Goal: Communication & Community: Answer question/provide support

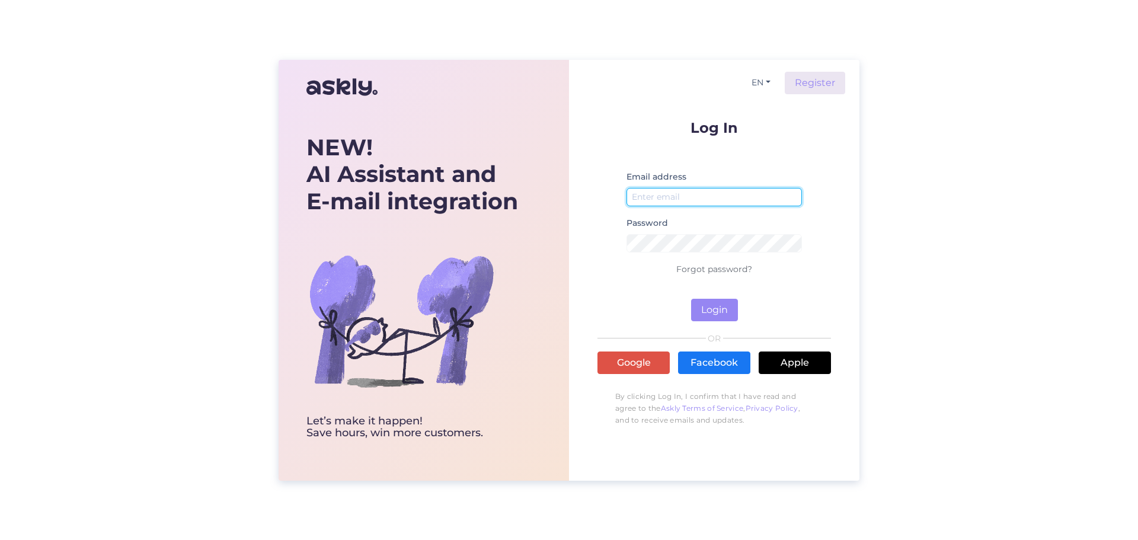
type input "[EMAIL_ADDRESS][DOMAIN_NAME]"
click at [740, 201] on input "[EMAIL_ADDRESS][DOMAIN_NAME]" at bounding box center [713, 197] width 175 height 18
type input "[EMAIL_ADDRESS][DOMAIN_NAME]"
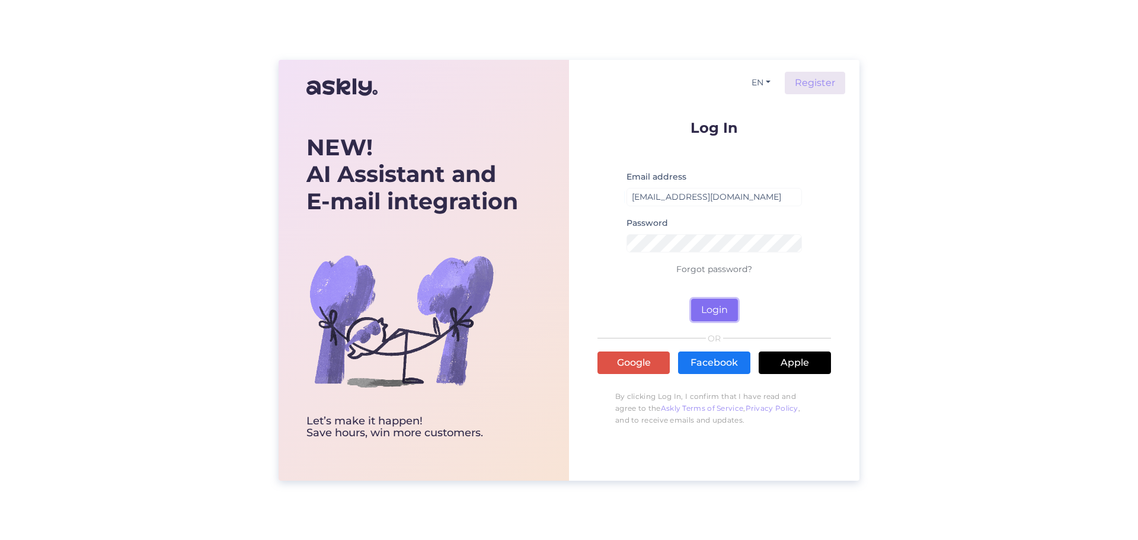
click at [724, 318] on button "Login" at bounding box center [714, 310] width 47 height 23
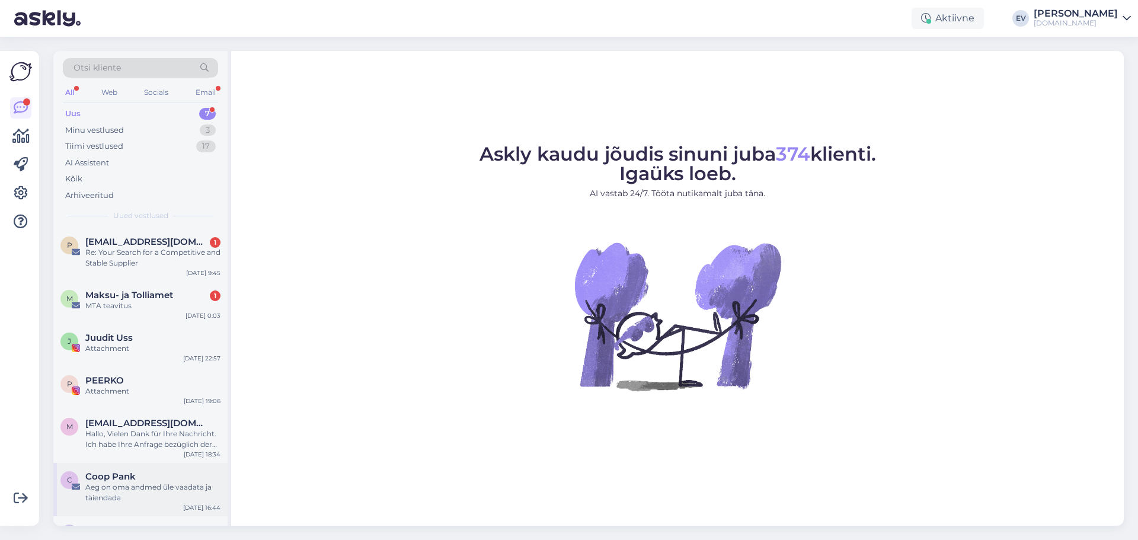
click at [125, 487] on div "Aeg on oma andmed üle vaadata ja täiendada" at bounding box center [152, 492] width 135 height 21
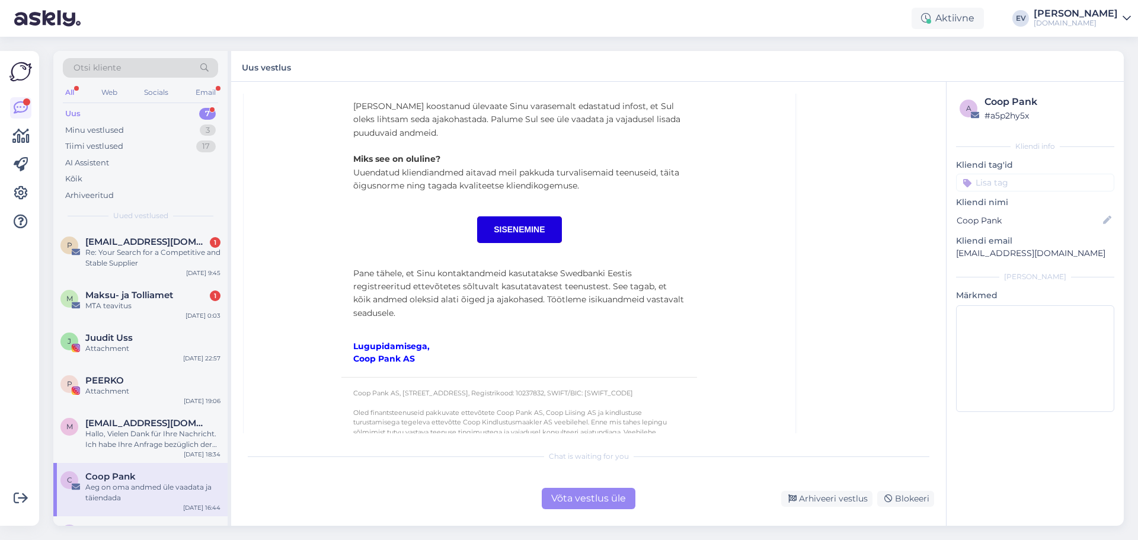
scroll to position [368, 0]
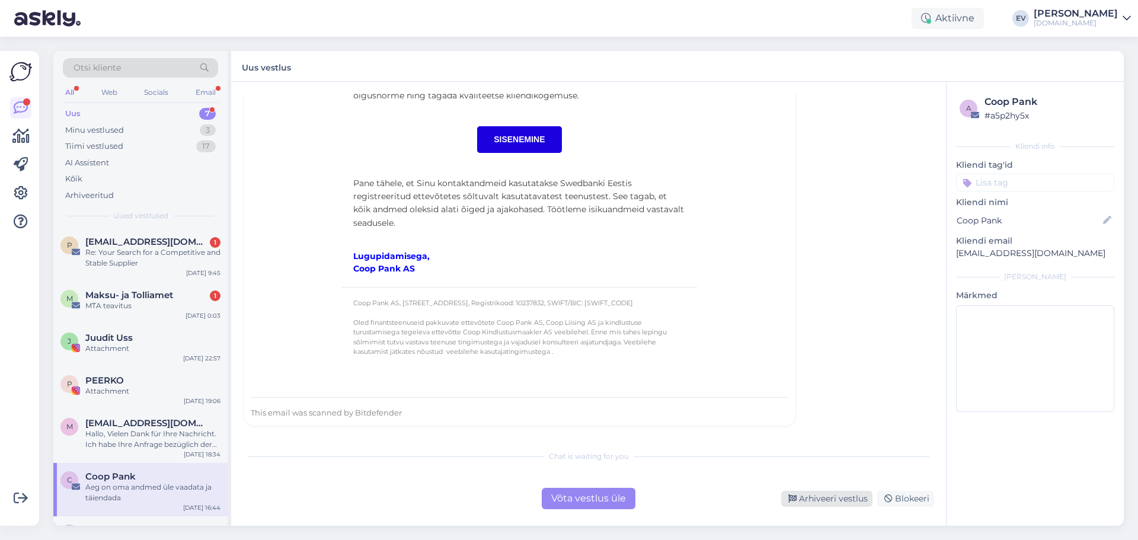
click at [834, 494] on div "Arhiveeri vestlus" at bounding box center [826, 499] width 91 height 16
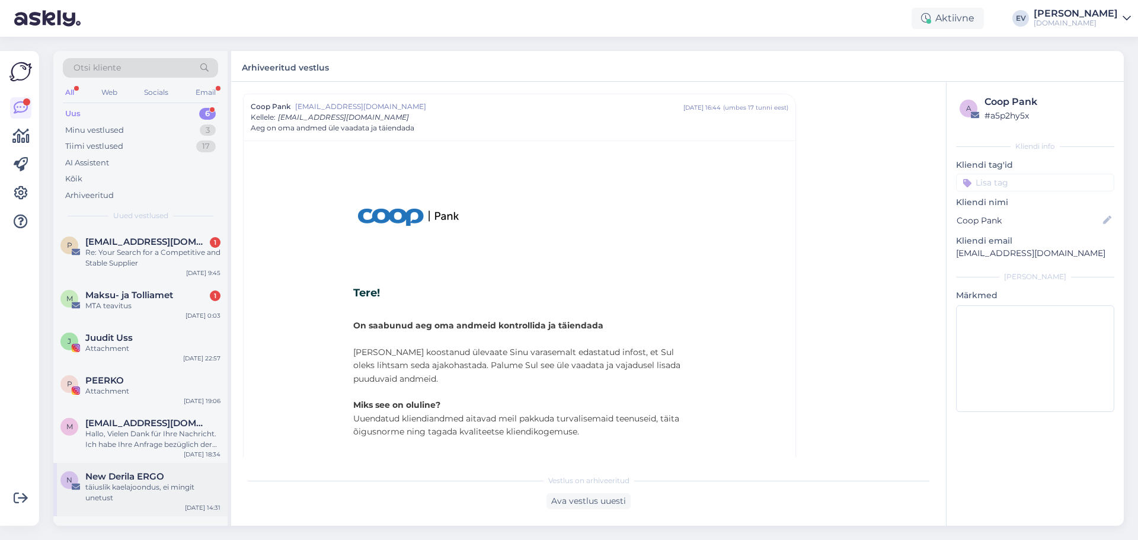
click at [103, 490] on div "täiuslik kaelajoondus, ei mingit unetust" at bounding box center [152, 492] width 135 height 21
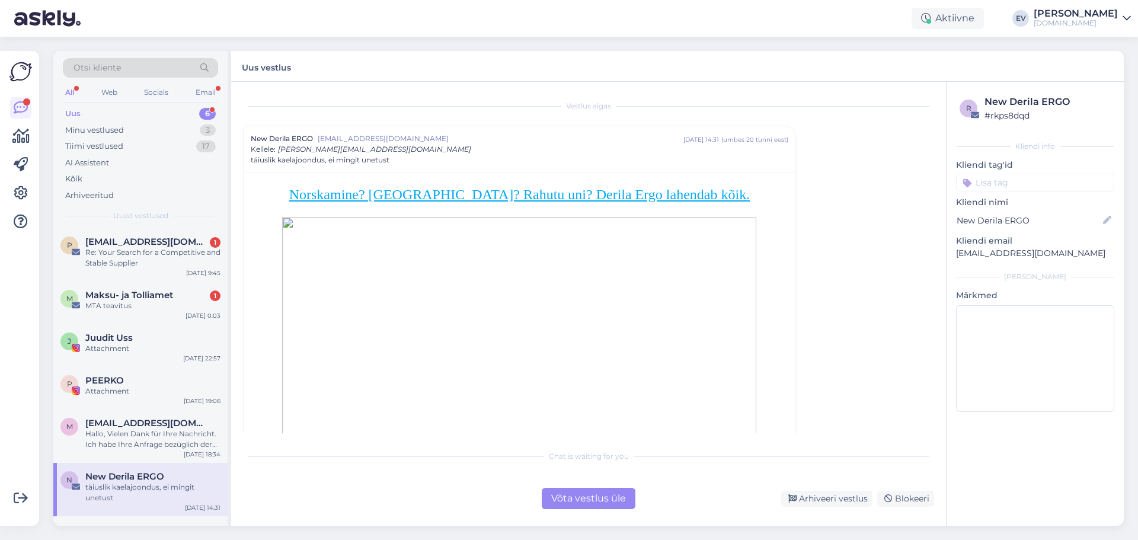
scroll to position [296, 0]
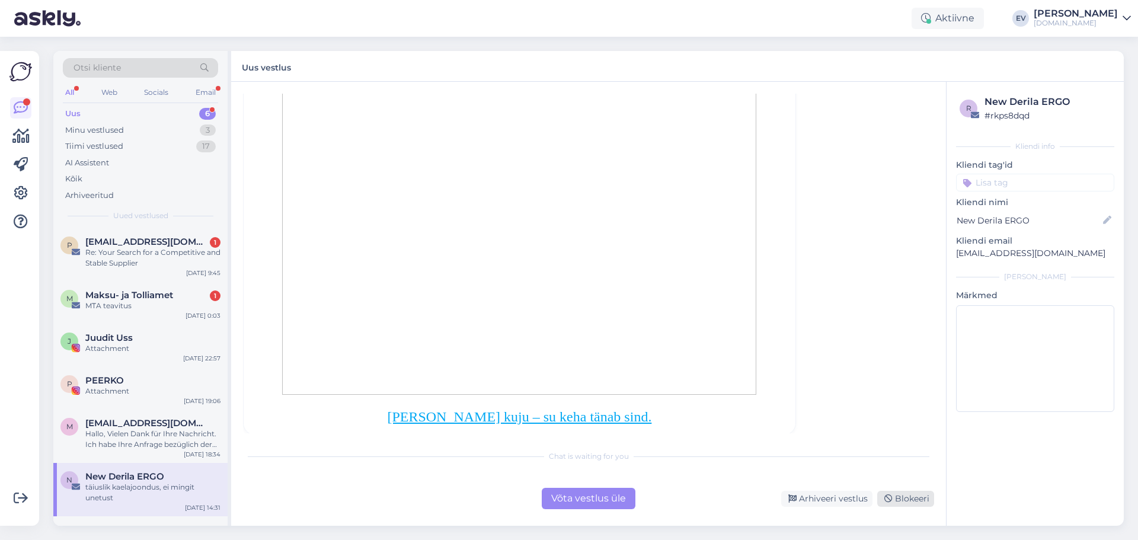
click at [903, 503] on div "Blokeeri" at bounding box center [905, 499] width 57 height 16
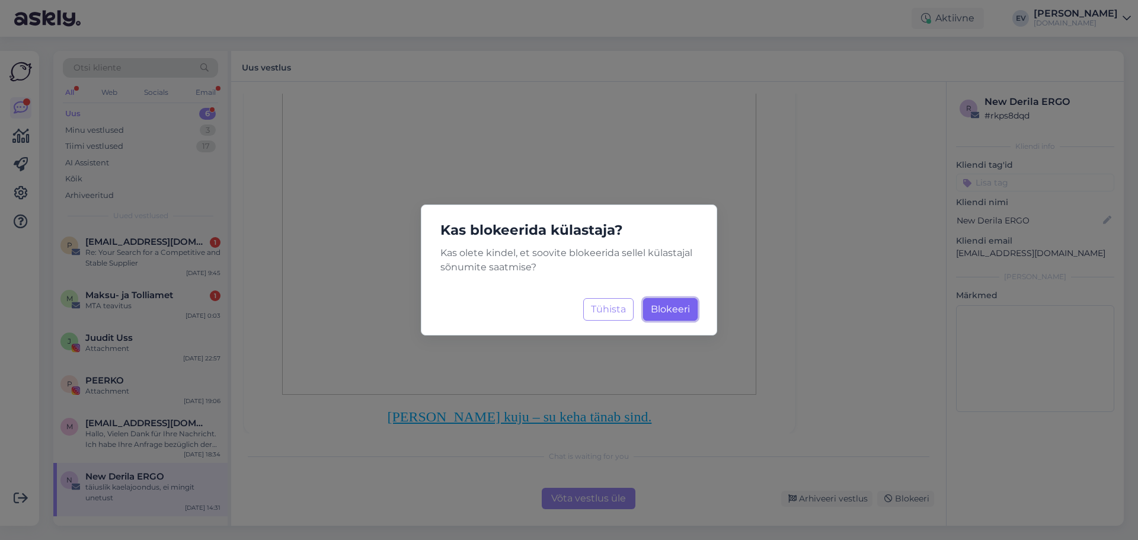
drag, startPoint x: 674, startPoint y: 306, endPoint x: 616, endPoint y: 350, distance: 73.6
click at [674, 306] on span "Blokeeri" at bounding box center [670, 308] width 39 height 11
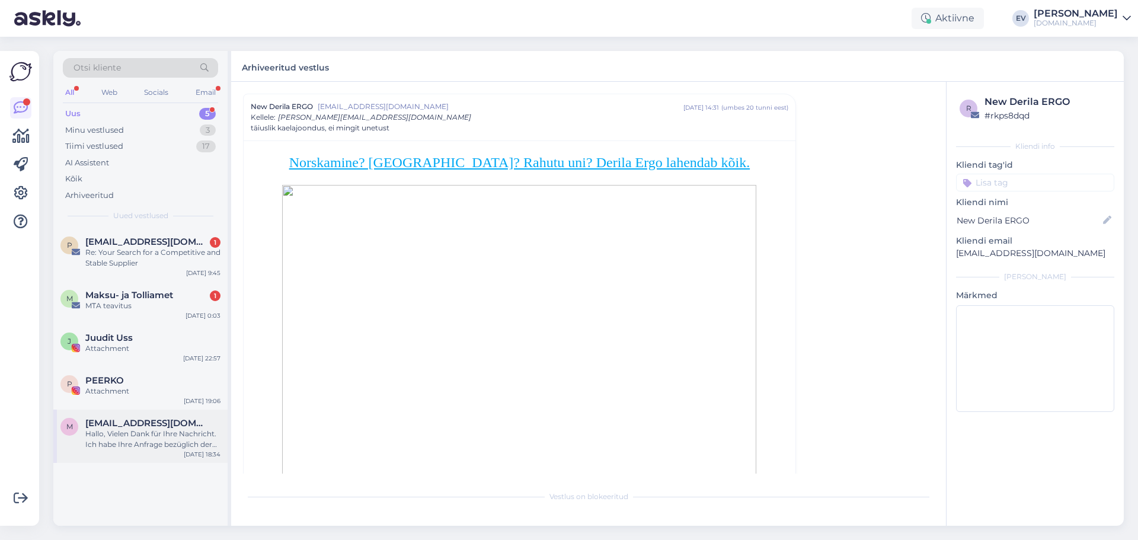
click at [185, 429] on div "Hallo, Vielen Dank für Ihre Nachricht. Ich habe Ihre Anfrage bezüglich der Korr…" at bounding box center [152, 439] width 135 height 21
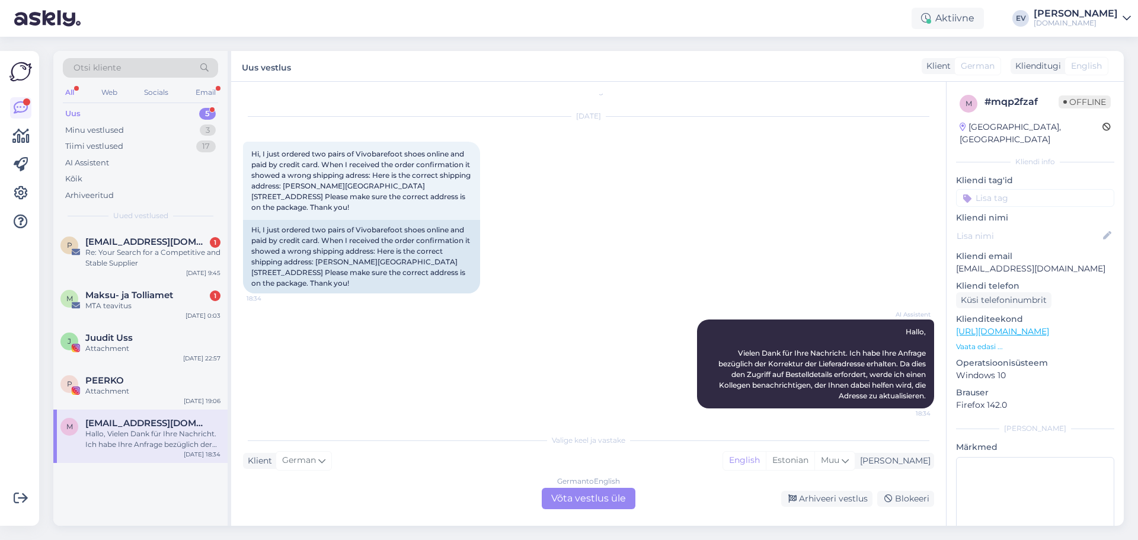
scroll to position [19, 0]
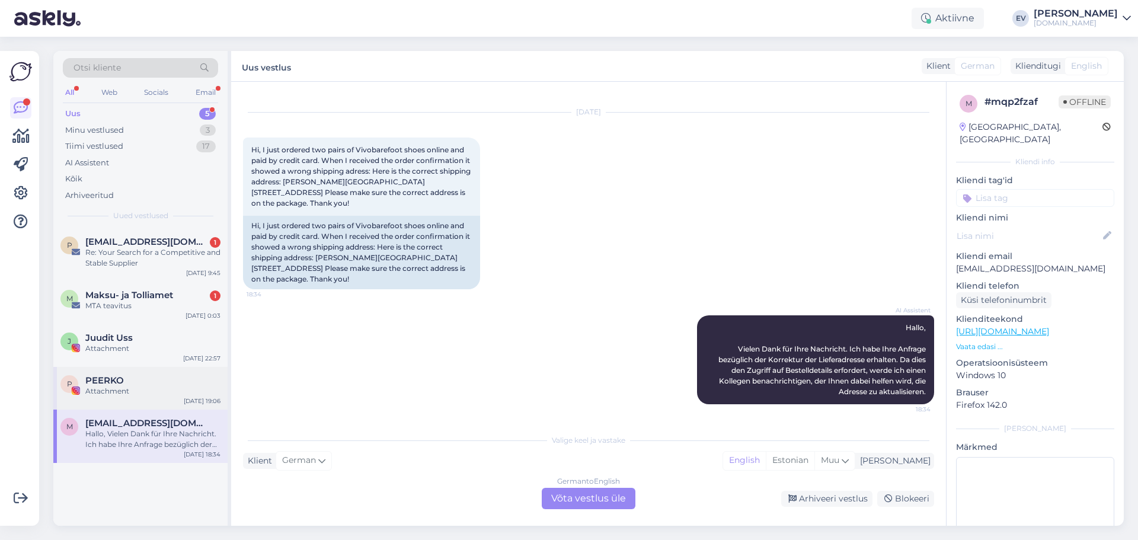
click at [130, 372] on div "P PEERKO Attachment [DATE] 19:06" at bounding box center [140, 388] width 174 height 43
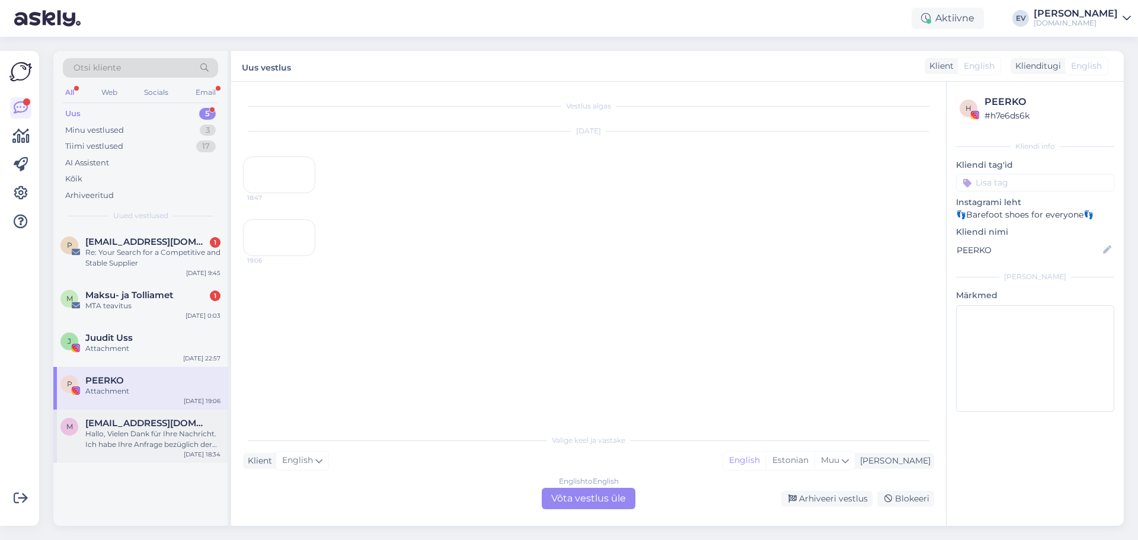
click at [142, 426] on span "[EMAIL_ADDRESS][DOMAIN_NAME]" at bounding box center [146, 423] width 123 height 11
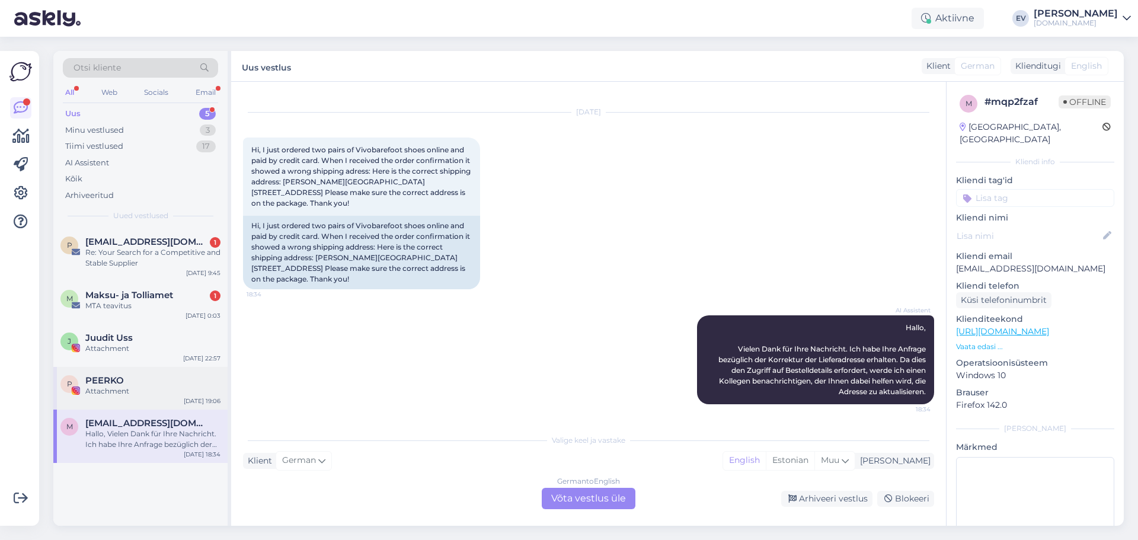
click at [140, 394] on div "Attachment" at bounding box center [152, 391] width 135 height 11
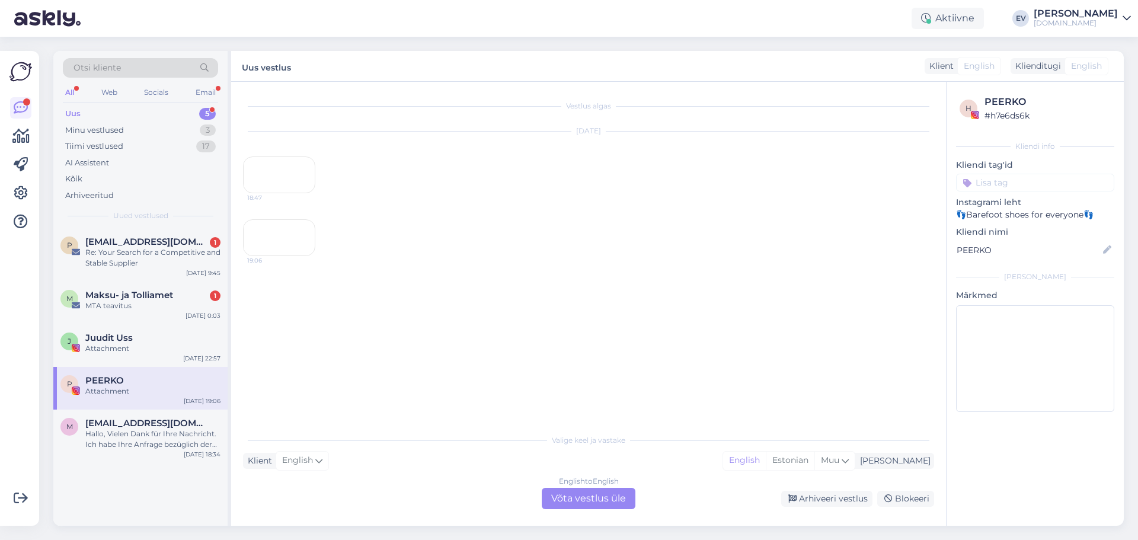
scroll to position [30, 0]
click at [580, 501] on div "English to English Võta vestlus üle" at bounding box center [589, 498] width 94 height 21
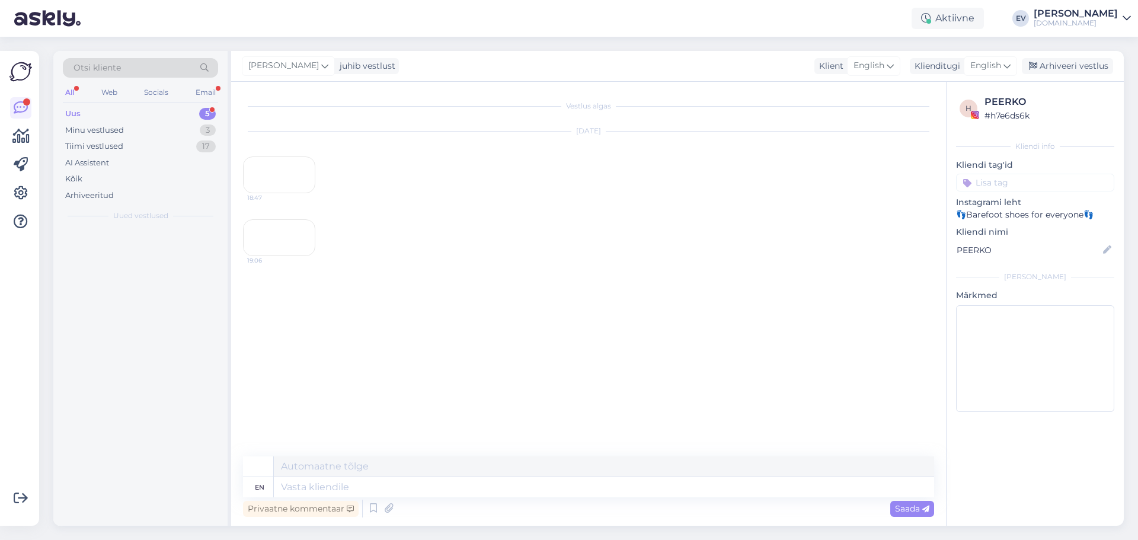
scroll to position [1, 0]
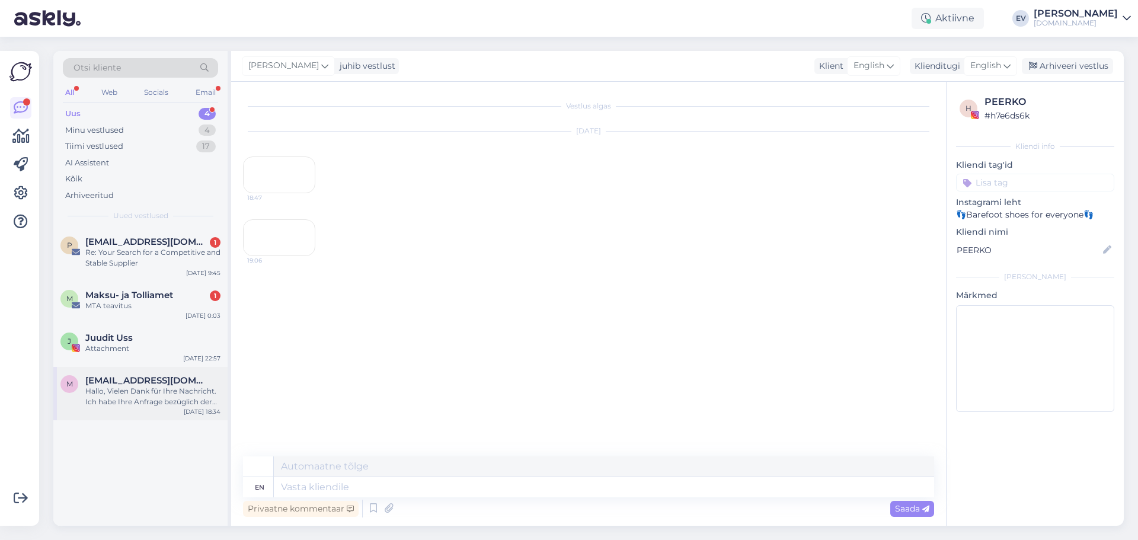
click at [165, 385] on span "[EMAIL_ADDRESS][DOMAIN_NAME]" at bounding box center [146, 380] width 123 height 11
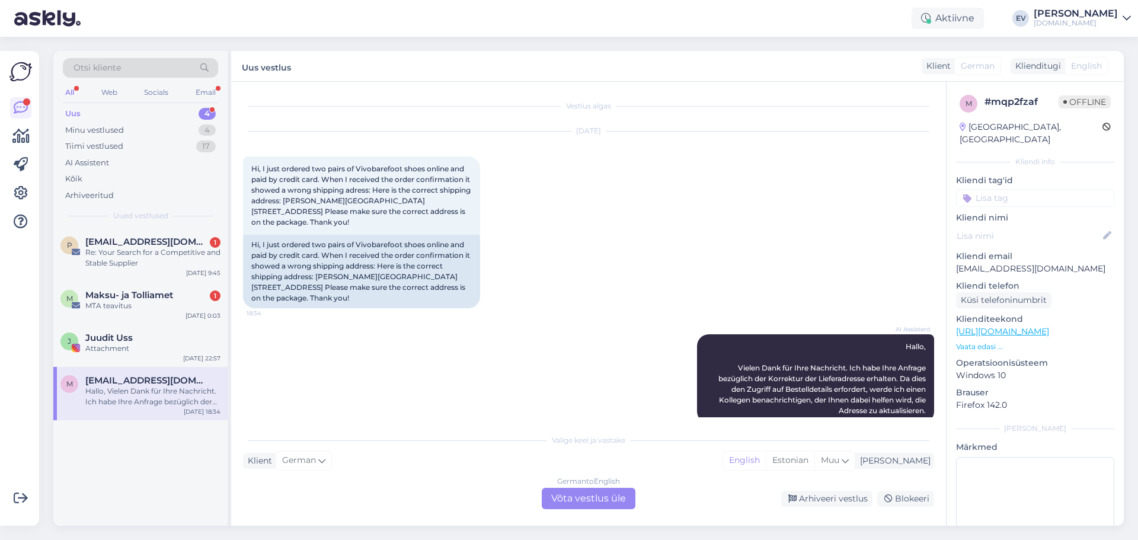
scroll to position [19, 0]
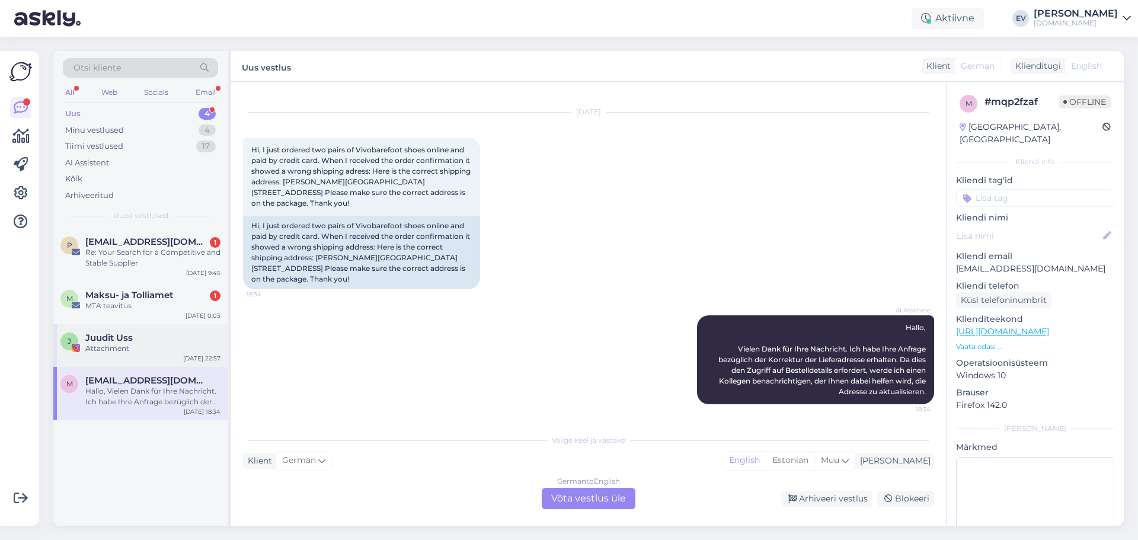
click at [124, 335] on span "Juudit Uss" at bounding box center [108, 338] width 47 height 11
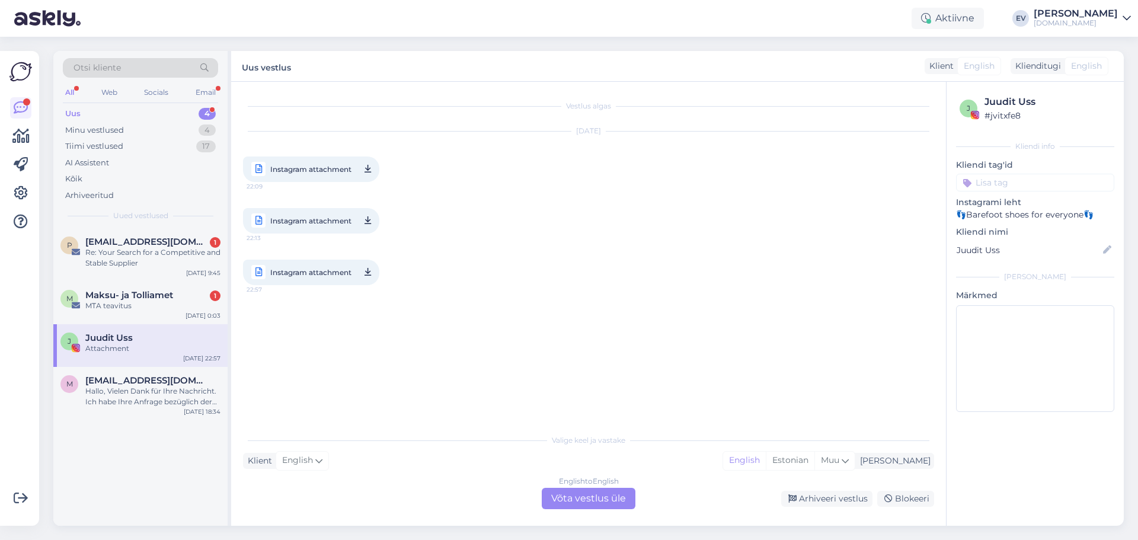
scroll to position [0, 0]
drag, startPoint x: 595, startPoint y: 499, endPoint x: 555, endPoint y: 417, distance: 91.2
click at [595, 499] on div "English to English Võta vestlus üle" at bounding box center [589, 498] width 94 height 21
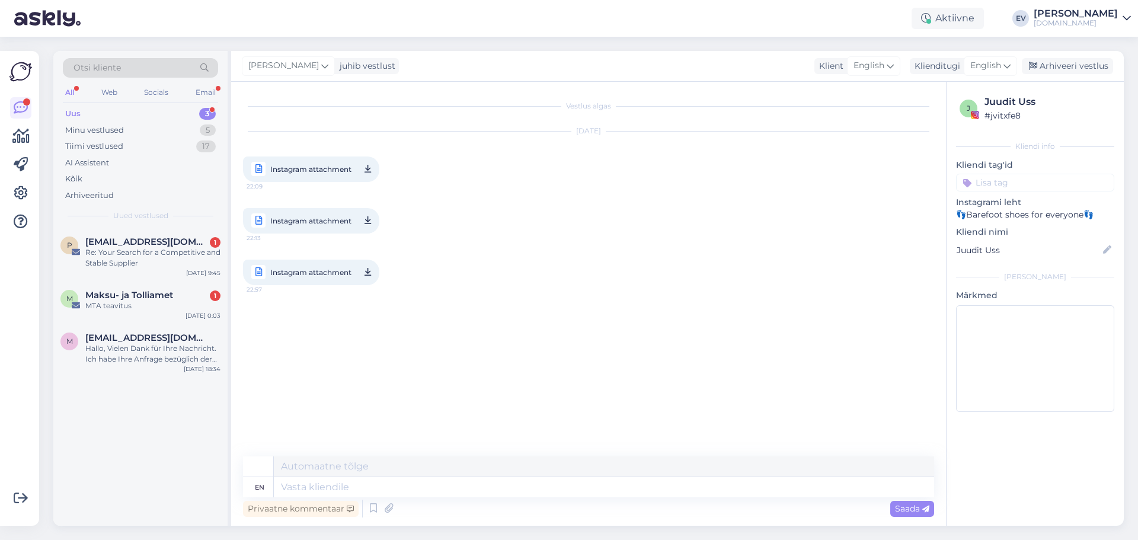
click at [312, 168] on span "Instagram attachment" at bounding box center [310, 169] width 81 height 15
click at [131, 338] on span "[EMAIL_ADDRESS][DOMAIN_NAME]" at bounding box center [146, 338] width 123 height 11
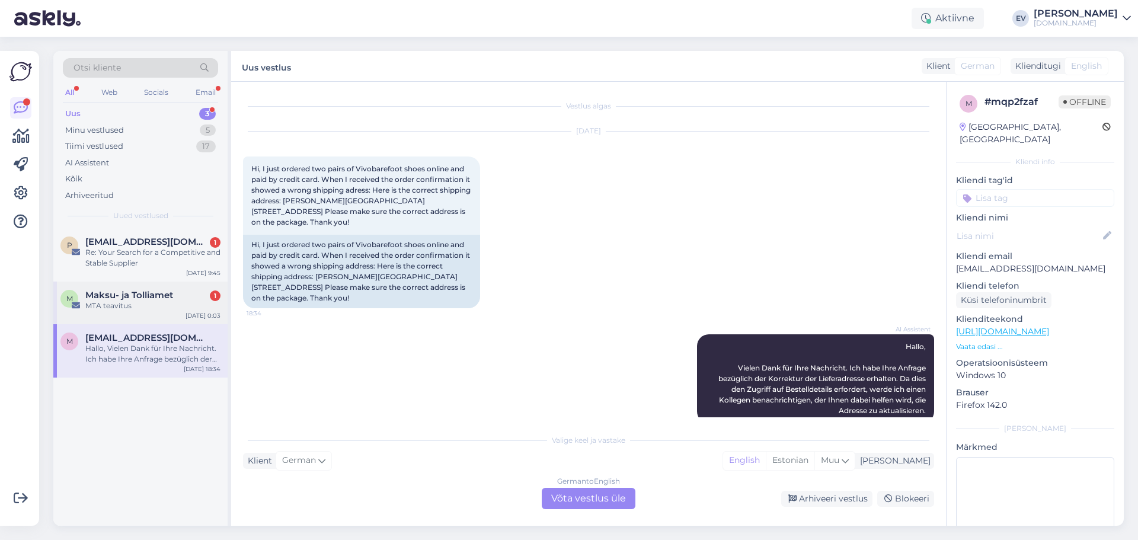
scroll to position [19, 0]
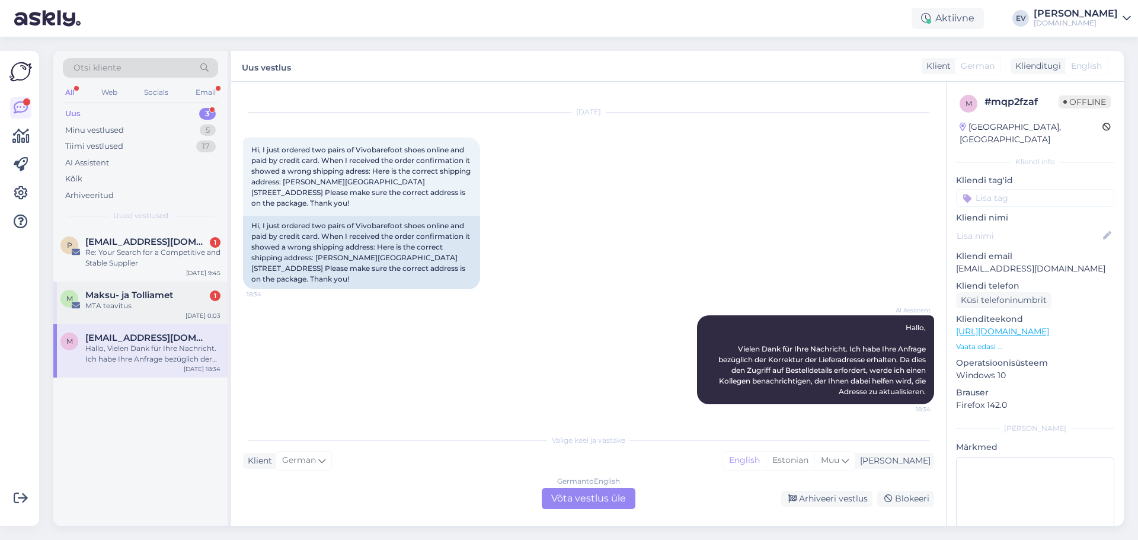
click at [118, 296] on span "Maksu- ja Tolliamet" at bounding box center [129, 295] width 88 height 11
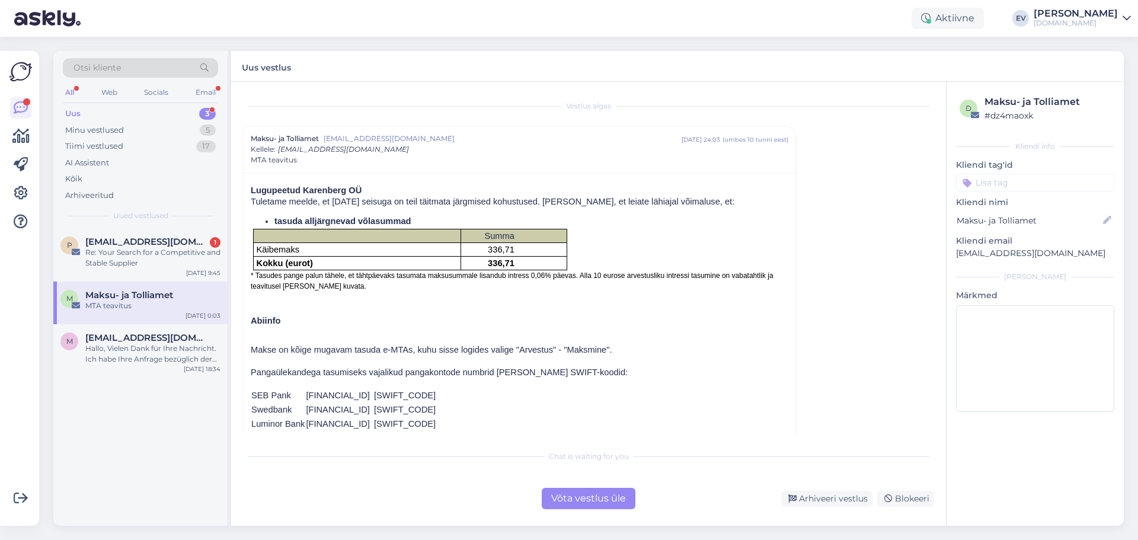
scroll to position [59, 0]
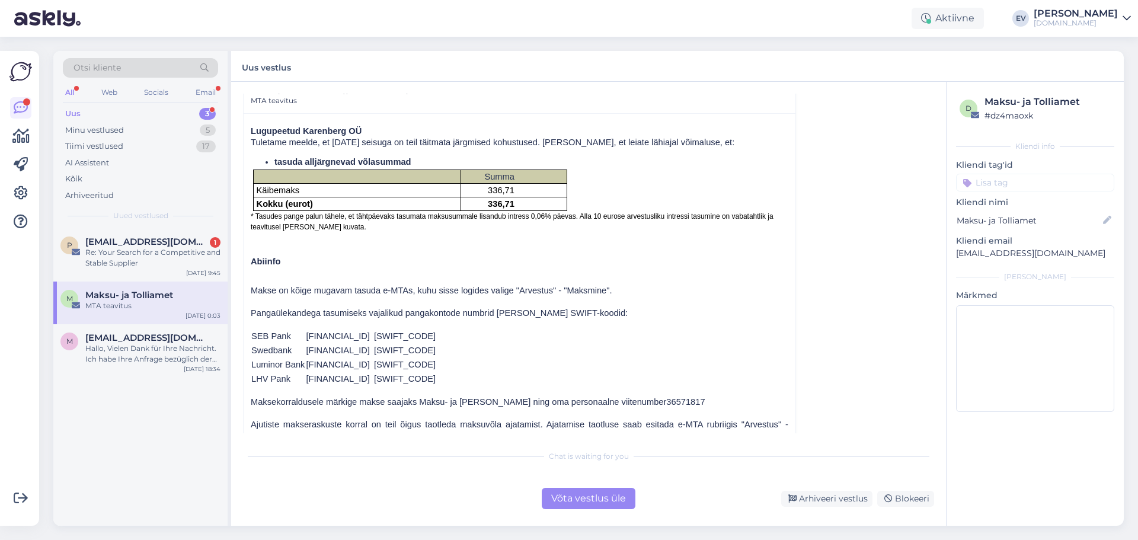
click at [594, 504] on div "Võta vestlus üle" at bounding box center [589, 498] width 94 height 21
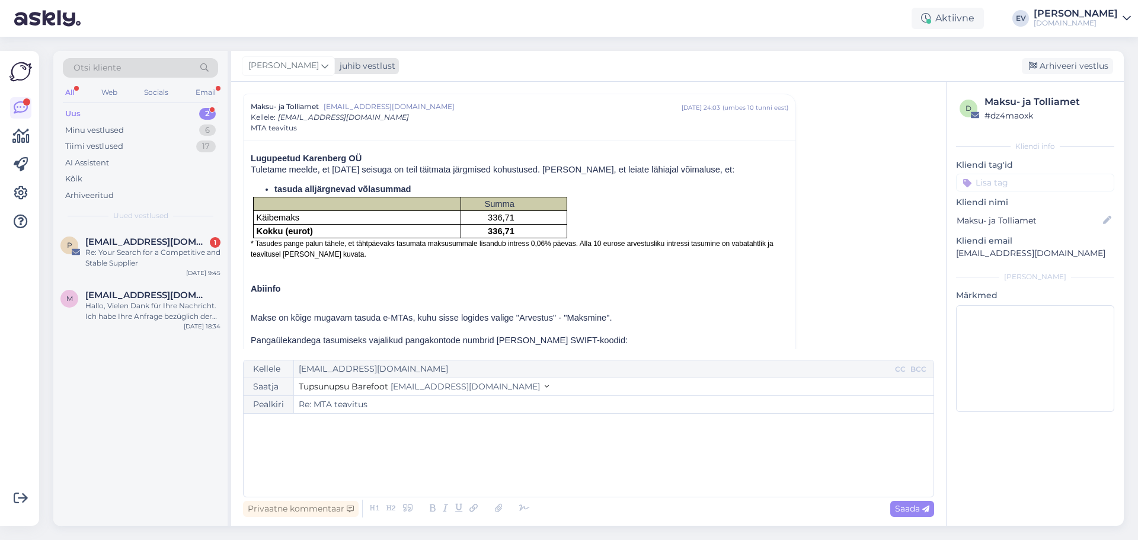
click at [305, 63] on span "[PERSON_NAME]" at bounding box center [283, 65] width 71 height 13
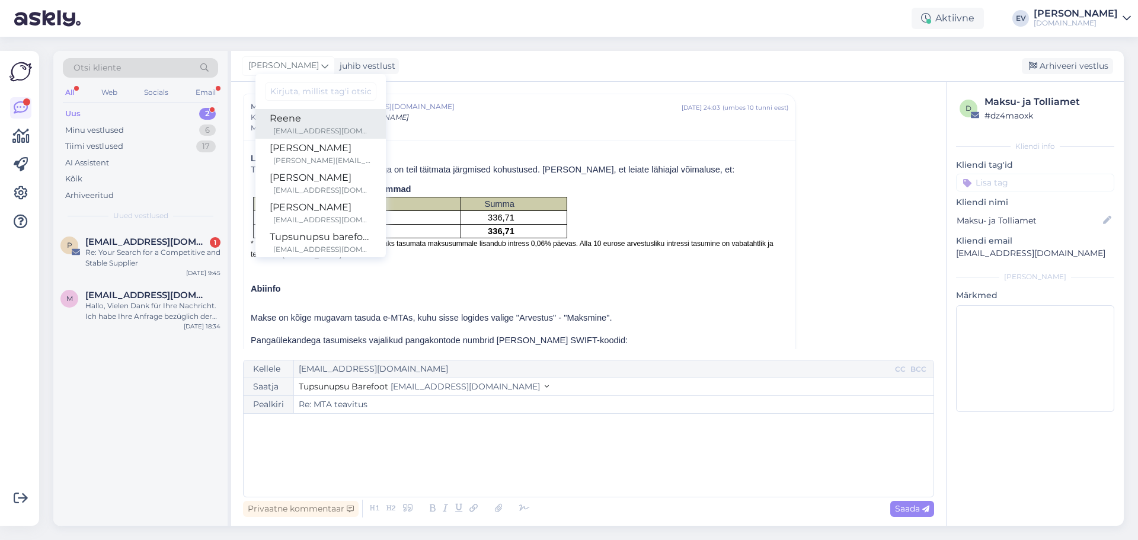
click at [297, 116] on div "Reene" at bounding box center [321, 118] width 102 height 14
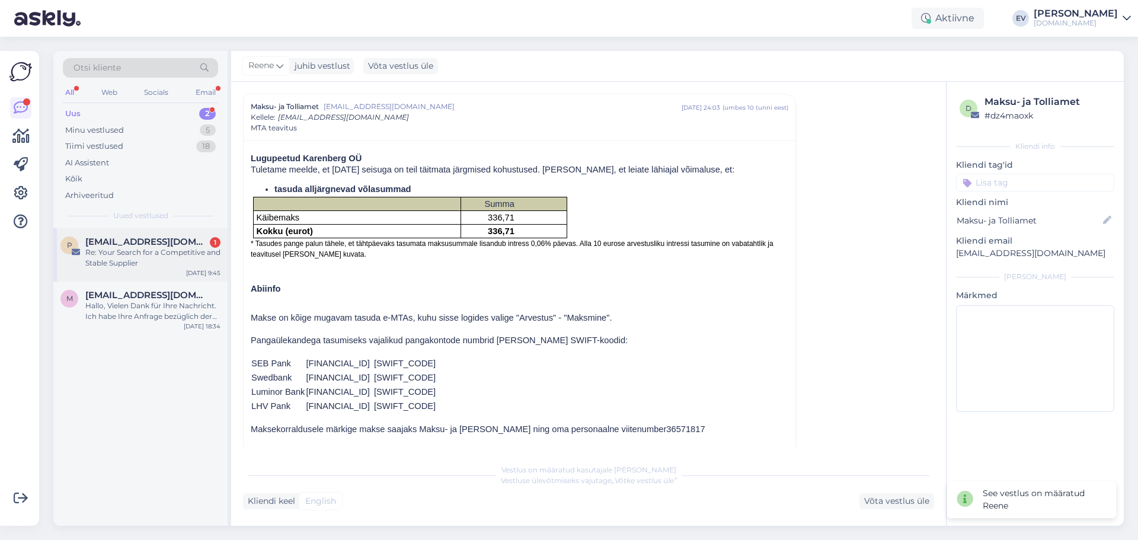
click at [145, 256] on div "Re: Your Search for a Competitive and Stable Supplier" at bounding box center [152, 257] width 135 height 21
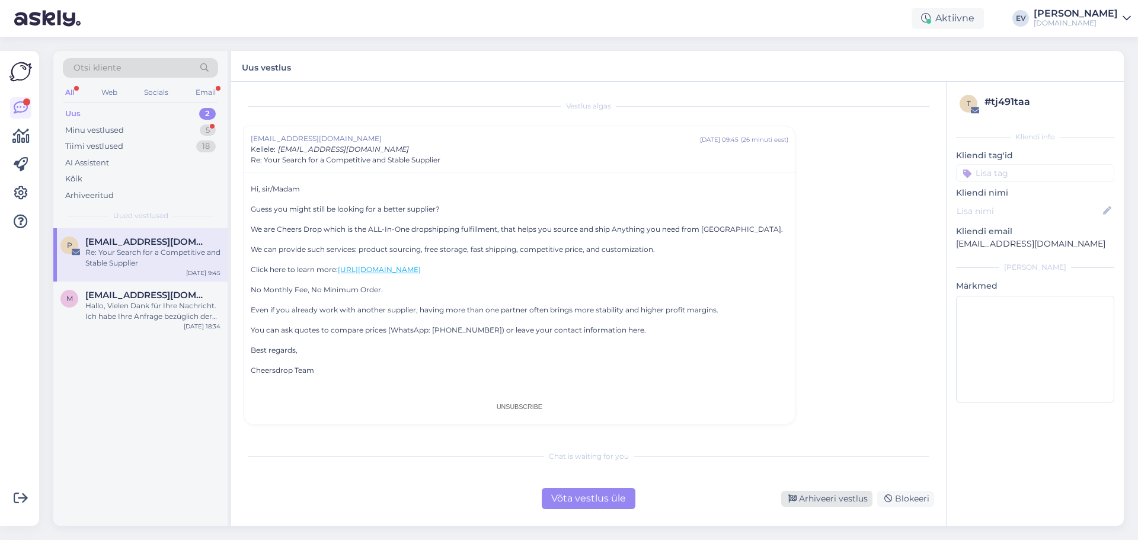
click at [843, 504] on div "Arhiveeri vestlus" at bounding box center [826, 499] width 91 height 16
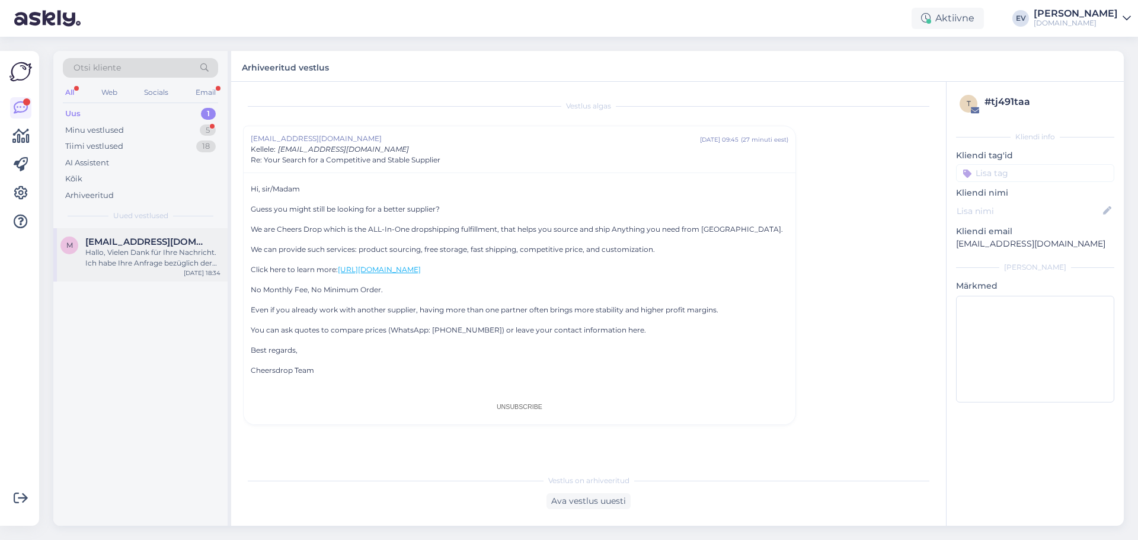
click at [116, 263] on div "Hallo, Vielen Dank für Ihre Nachricht. Ich habe Ihre Anfrage bezüglich der Korr…" at bounding box center [152, 257] width 135 height 21
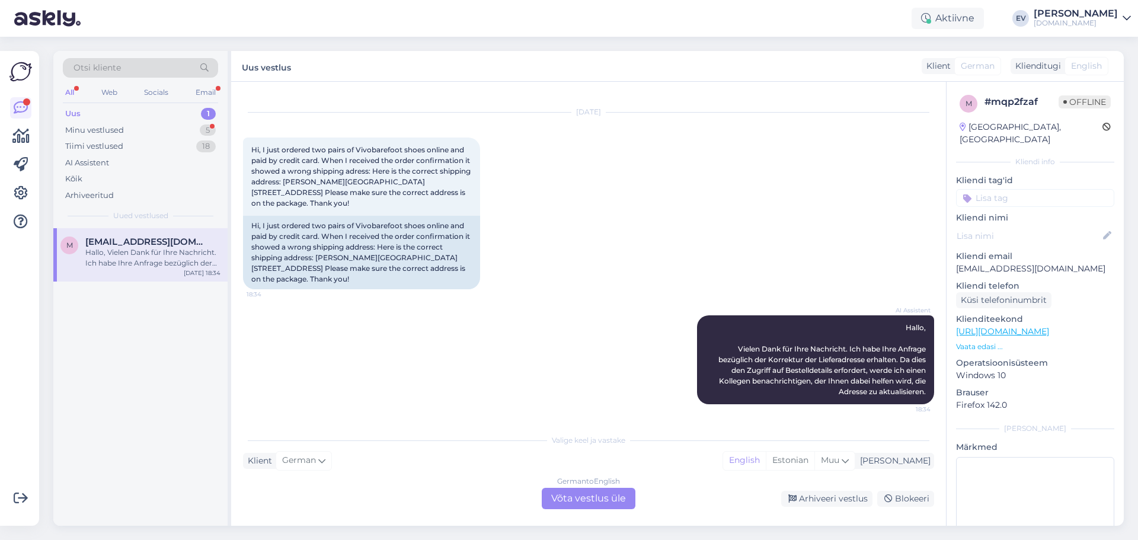
click at [145, 103] on div "Otsi kliente All Web Socials Email Uus 1 Minu vestlused 5 Tiimi vestlused 18 AI…" at bounding box center [140, 139] width 174 height 177
click at [143, 107] on div "Uus 1" at bounding box center [140, 114] width 155 height 17
click at [136, 124] on div "Minu vestlused 5" at bounding box center [140, 130] width 155 height 17
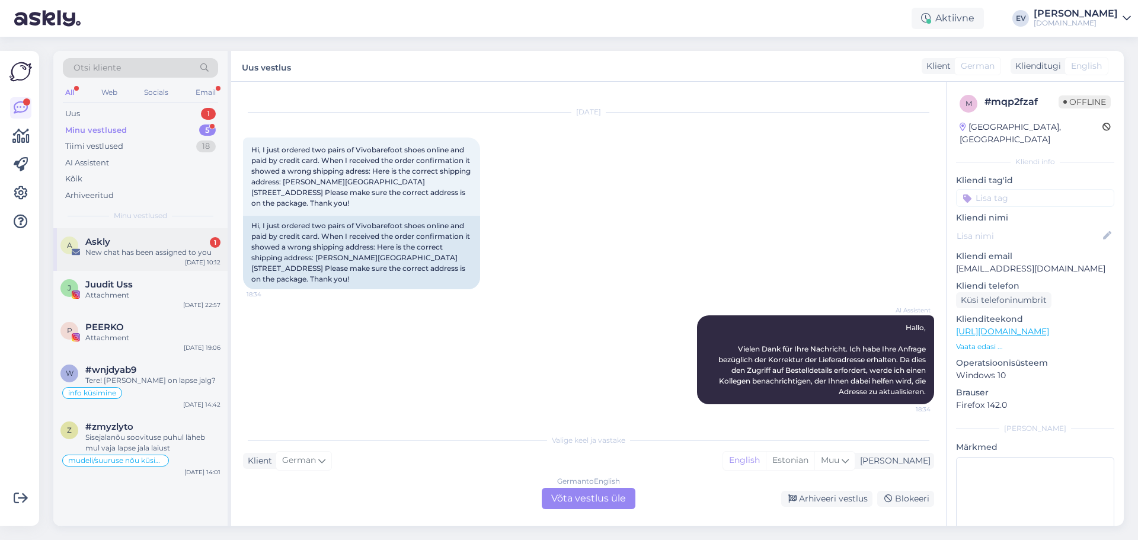
click at [148, 250] on div "New chat has been assigned to you" at bounding box center [152, 252] width 135 height 11
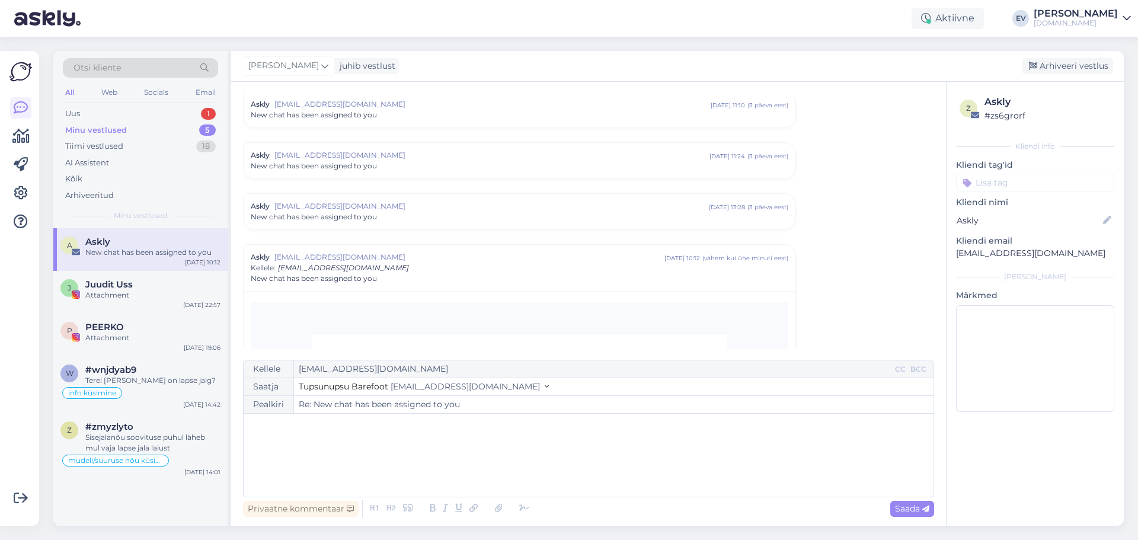
scroll to position [0, 0]
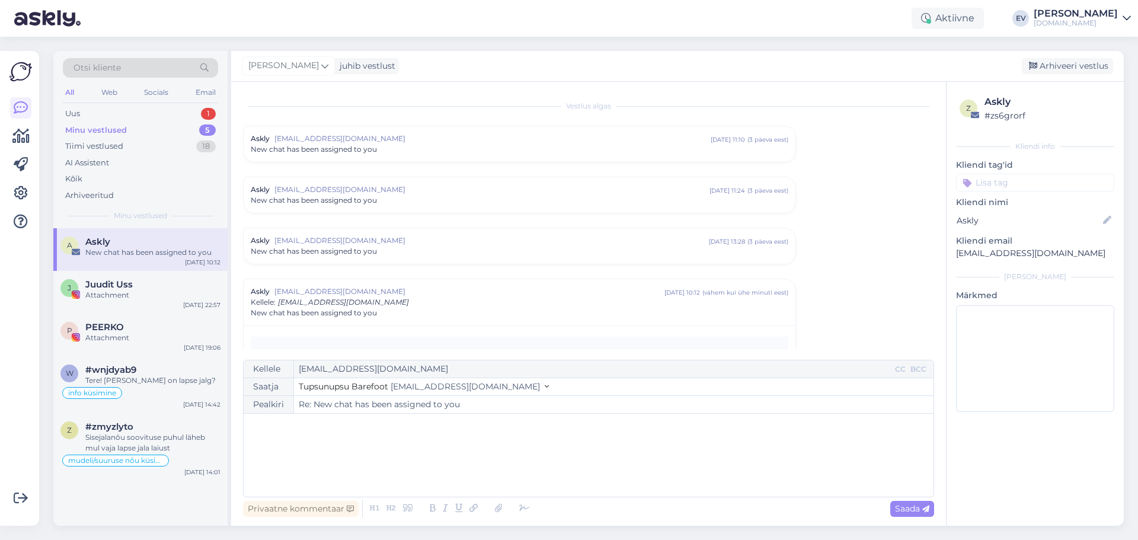
click at [459, 290] on span "[EMAIL_ADDRESS][DOMAIN_NAME]" at bounding box center [469, 291] width 390 height 11
click at [141, 110] on div "Uus 1" at bounding box center [140, 114] width 155 height 17
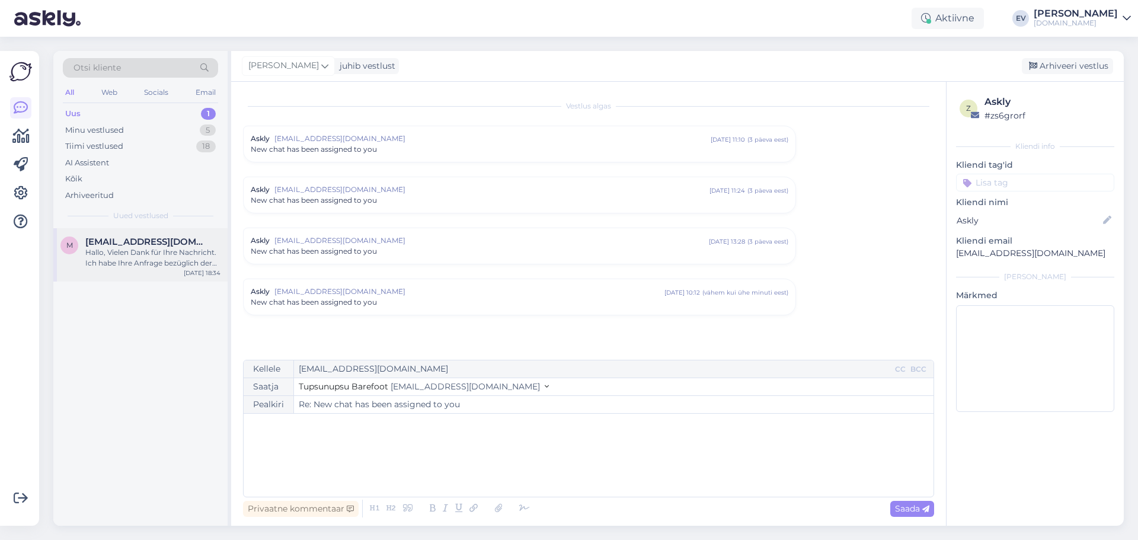
click at [139, 248] on div "Hallo, Vielen Dank für Ihre Nachricht. Ich habe Ihre Anfrage bezüglich der Korr…" at bounding box center [152, 257] width 135 height 21
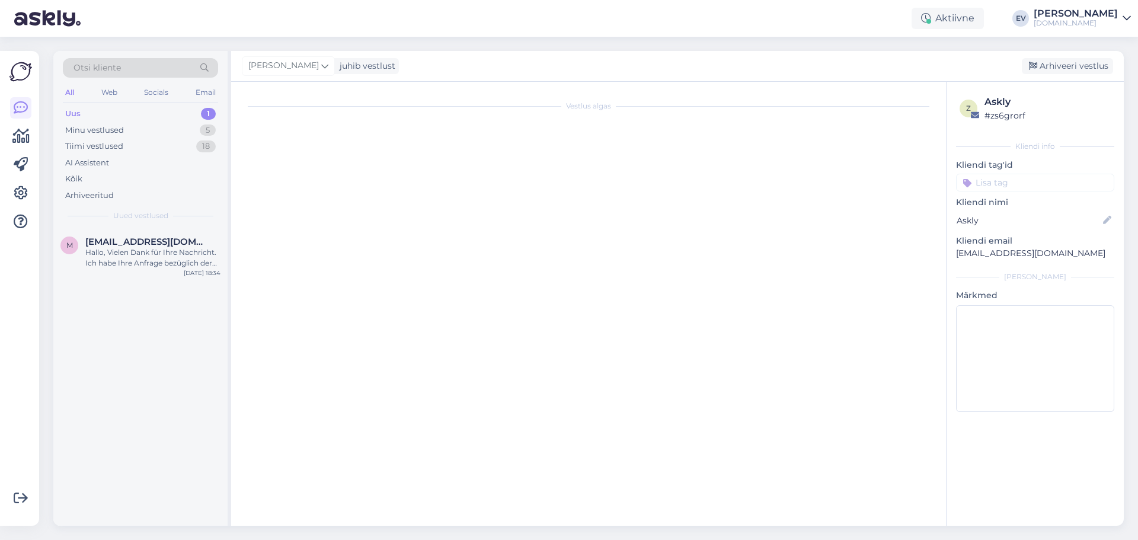
scroll to position [19, 0]
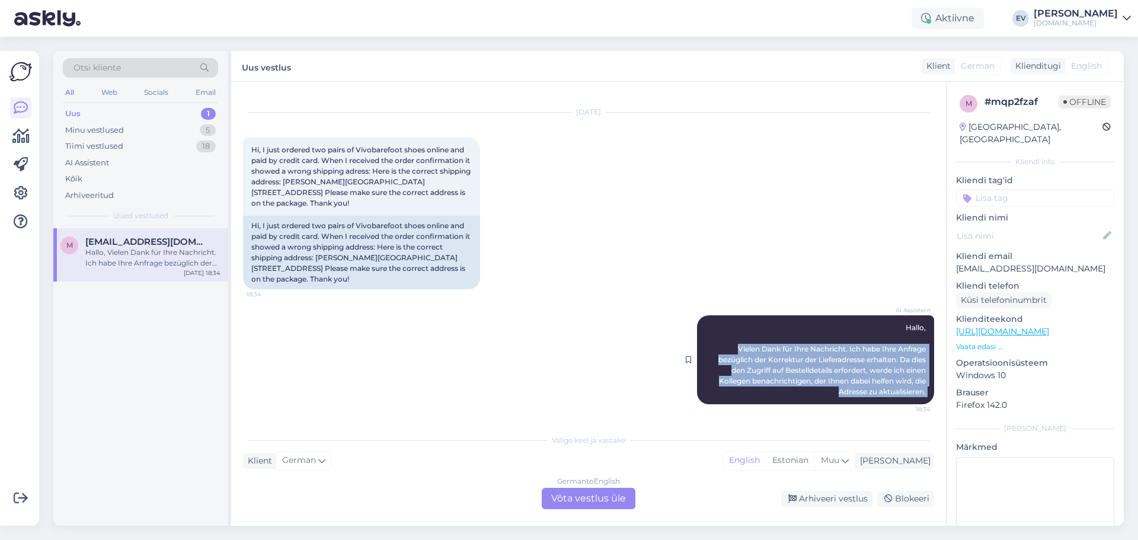
drag, startPoint x: 726, startPoint y: 346, endPoint x: 901, endPoint y: 407, distance: 185.8
click at [901, 404] on div "AI Assistent [PERSON_NAME], Vielen Dank für Ihre Nachricht. Ich habe Ihre Anfra…" at bounding box center [815, 359] width 237 height 89
copy div "Vielen Dank für Ihre Nachricht. Ich habe Ihre Anfrage bezüglich der Korrektur d…"
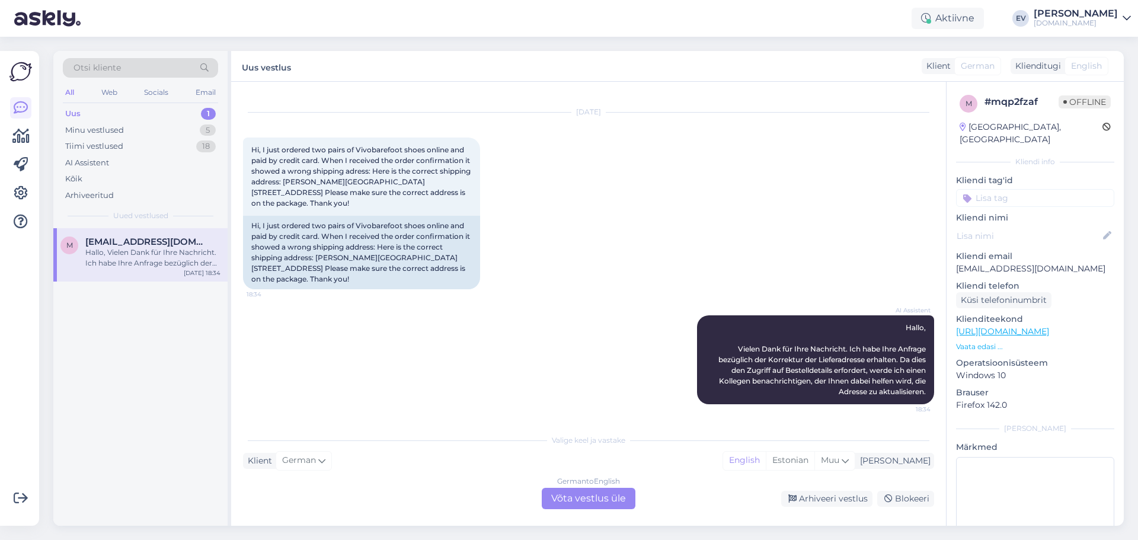
click at [590, 504] on div "German to English Võta vestlus üle" at bounding box center [589, 498] width 94 height 21
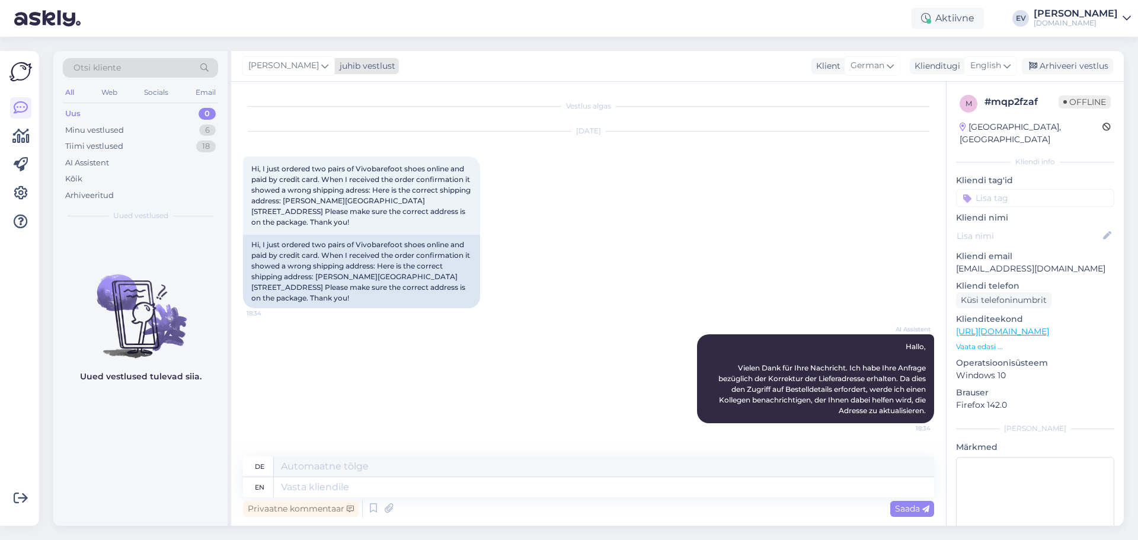
click at [300, 63] on span "[PERSON_NAME]" at bounding box center [283, 65] width 71 height 13
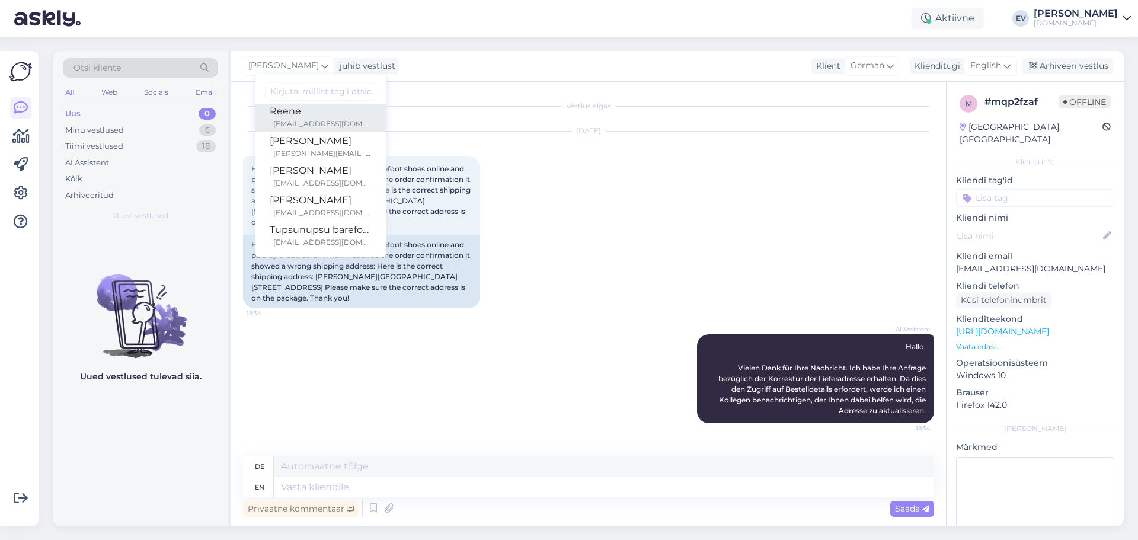
scroll to position [9, 0]
click at [317, 229] on div "Tupsunupsu barefoot" at bounding box center [321, 227] width 102 height 14
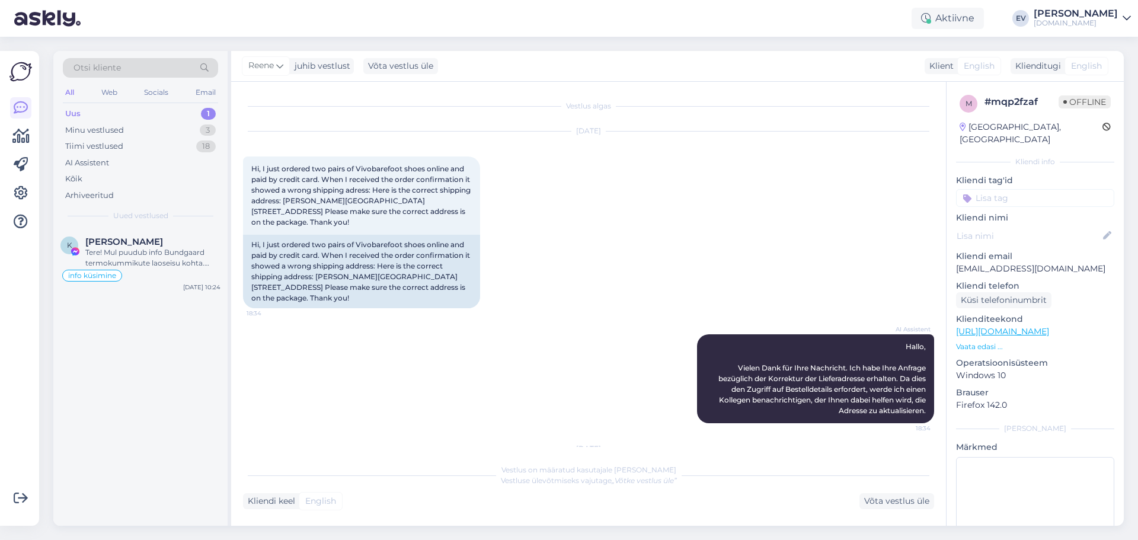
scroll to position [65, 0]
